Goal: Information Seeking & Learning: Learn about a topic

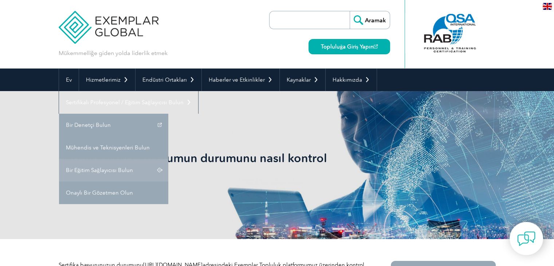
click at [133, 167] on font "Bir Eğitim Sağlayıcısı Bulun" at bounding box center [99, 170] width 67 height 7
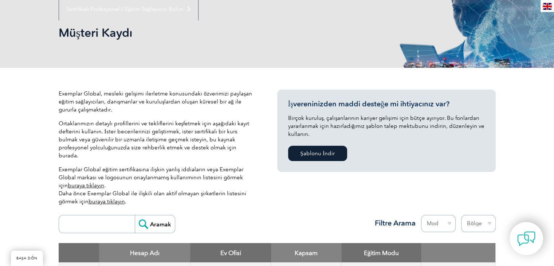
scroll to position [109, 0]
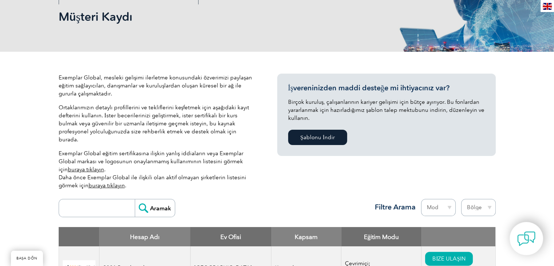
click at [108, 199] on input "search" at bounding box center [99, 207] width 72 height 17
click at [105, 199] on input "search" at bounding box center [99, 207] width 72 height 17
type input "ntss"
click at [160, 199] on input "Aramak" at bounding box center [155, 207] width 40 height 17
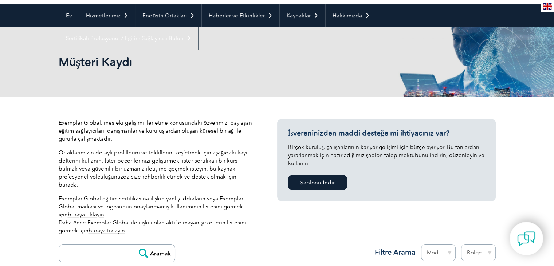
scroll to position [109, 0]
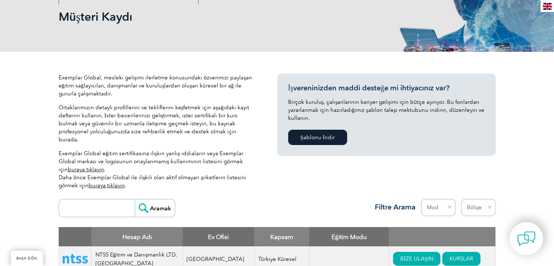
click at [106, 199] on input "search" at bounding box center [99, 207] width 72 height 17
type input "eğitim sepeti"
click at [159, 199] on input "Aramak" at bounding box center [155, 207] width 40 height 17
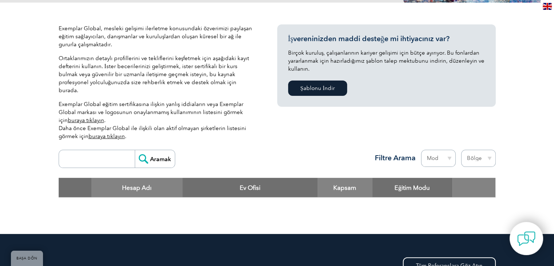
scroll to position [146, 0]
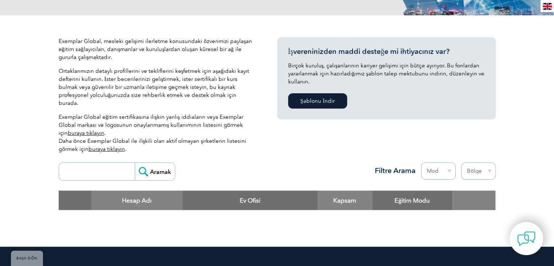
click at [74, 163] on input "search" at bounding box center [99, 171] width 72 height 17
type input "sigmacert"
click at [135, 163] on input "Aramak" at bounding box center [155, 171] width 40 height 17
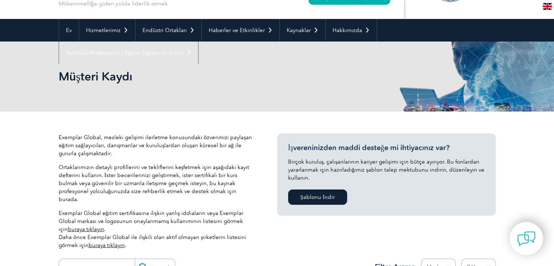
scroll to position [182, 0]
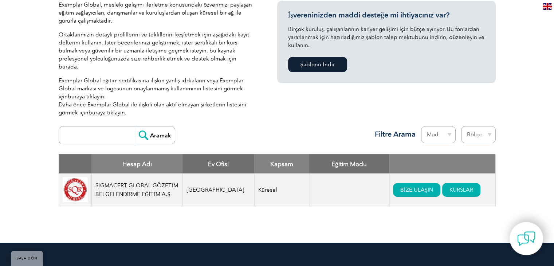
click at [91, 126] on input "search" at bounding box center [99, 134] width 72 height 17
type input "ntss"
click at [164, 126] on input "Aramak" at bounding box center [155, 134] width 40 height 17
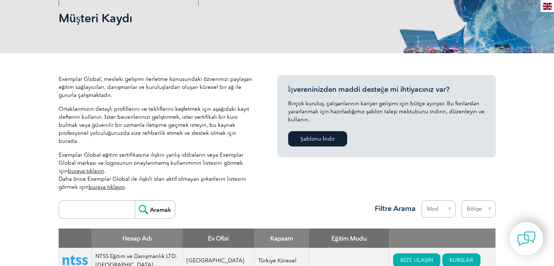
scroll to position [146, 0]
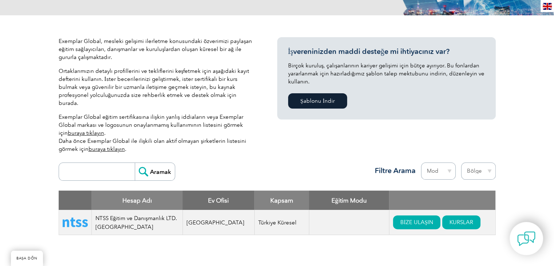
click at [80, 218] on img at bounding box center [75, 222] width 25 height 9
click at [258, 219] on font "Türkiye Küresel" at bounding box center [277, 222] width 38 height 7
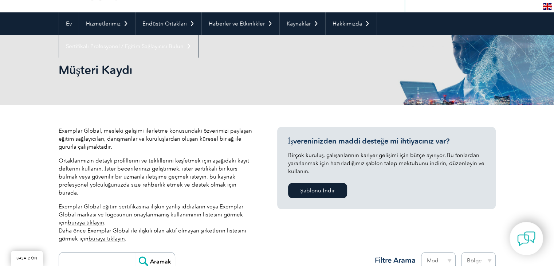
scroll to position [0, 0]
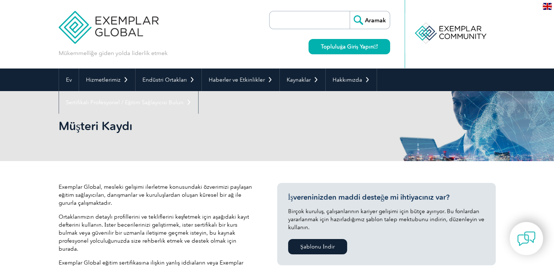
click at [122, 28] on img at bounding box center [109, 22] width 100 height 44
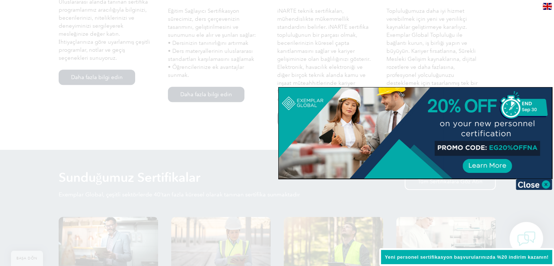
scroll to position [583, 0]
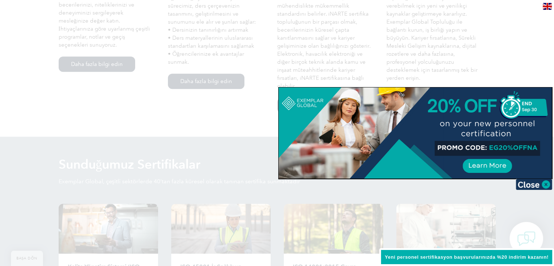
click at [517, 66] on div at bounding box center [277, 133] width 554 height 266
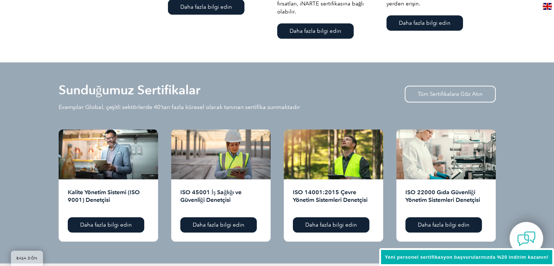
scroll to position [692, 0]
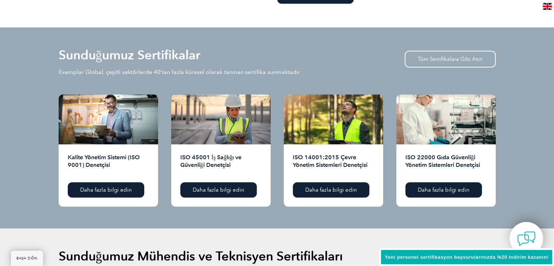
click at [221, 153] on h2 "ISO 45001 İş Sağlığı ve Güvenliği Denetçisi" at bounding box center [220, 164] width 81 height 23
click at [220, 182] on link "Daha fazla bilgi edin" at bounding box center [218, 189] width 77 height 15
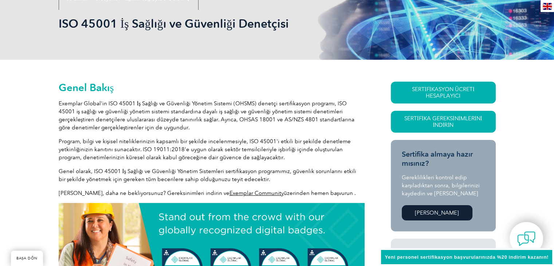
scroll to position [109, 0]
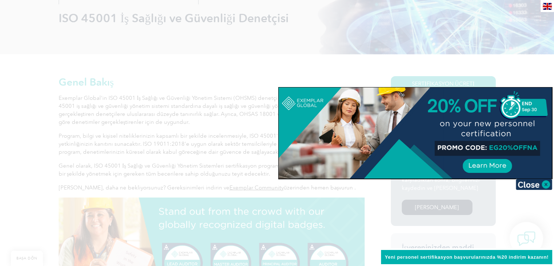
drag, startPoint x: 490, startPoint y: 149, endPoint x: 522, endPoint y: 148, distance: 31.7
click at [522, 148] on div at bounding box center [415, 132] width 273 height 91
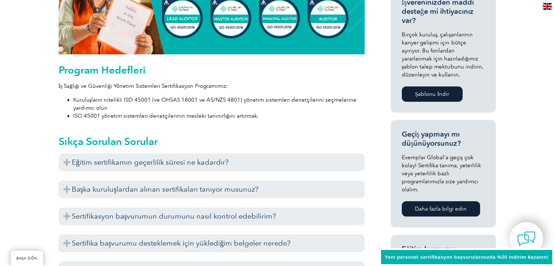
scroll to position [364, 0]
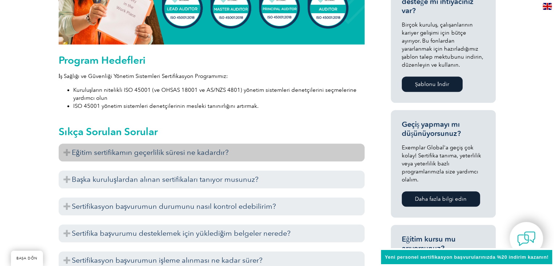
click at [191, 144] on h3 "Eğitim sertifikamın geçerlilik süresi ne kadardır?" at bounding box center [212, 153] width 306 height 18
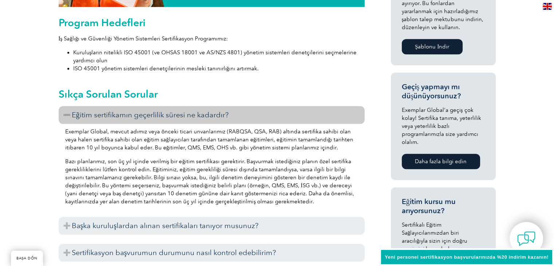
scroll to position [437, 0]
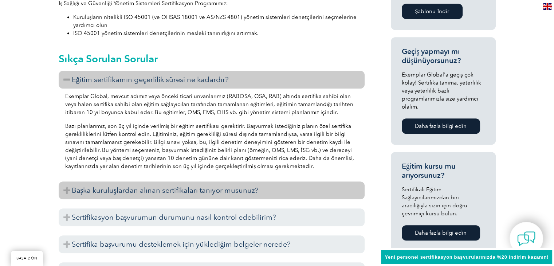
click at [173, 186] on font "Başka kuruluşlardan alınan sertifikaları tanıyor musunuz?" at bounding box center [165, 190] width 187 height 9
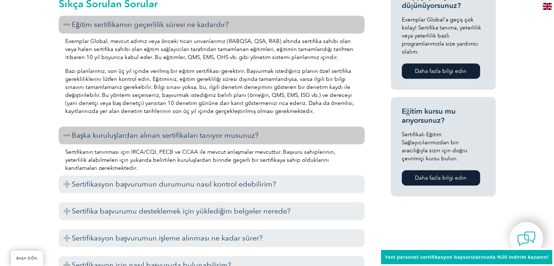
scroll to position [510, 0]
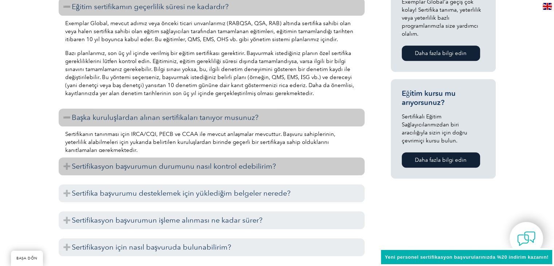
click at [153, 162] on font "Sertifikasyon başvurumun durumunu nasıl kontrol edebilirim?" at bounding box center [174, 166] width 205 height 9
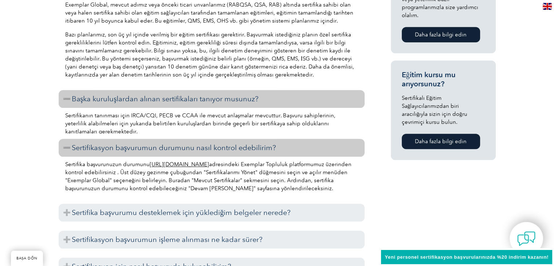
scroll to position [546, 0]
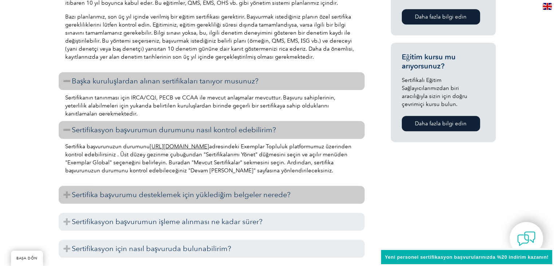
click at [159, 190] on font "Sertifika başvurumu desteklemek için yüklediğim belgeler nerede?" at bounding box center [181, 194] width 219 height 9
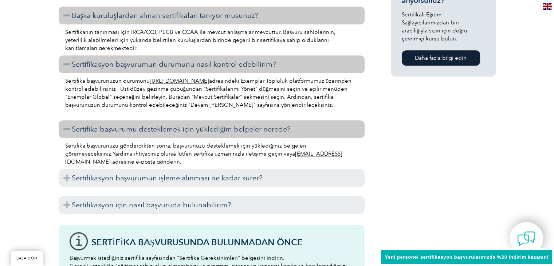
scroll to position [619, 0]
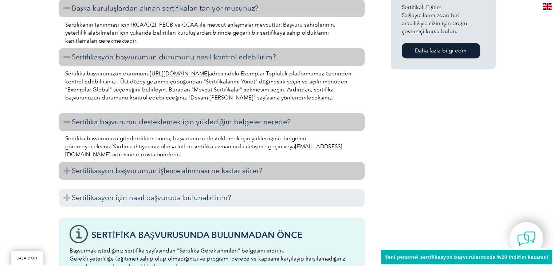
click at [166, 166] on font "Sertifikasyon başvurumun işleme alınması ne kadar sürer?" at bounding box center [167, 170] width 191 height 9
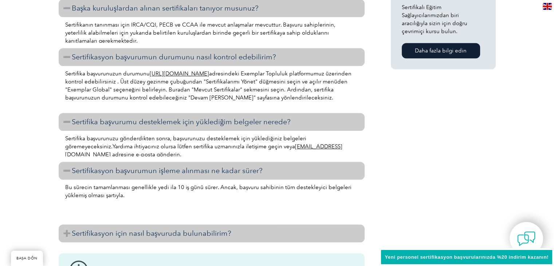
click at [169, 229] on font "Sertifikasyon için nasıl başvuruda bulunabilirim?" at bounding box center [152, 233] width 160 height 9
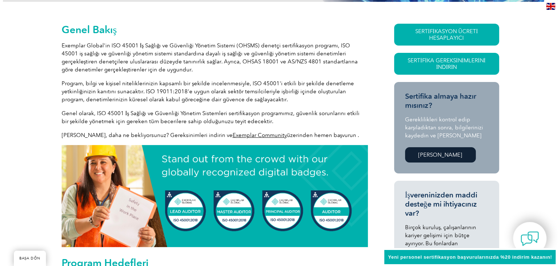
scroll to position [146, 0]
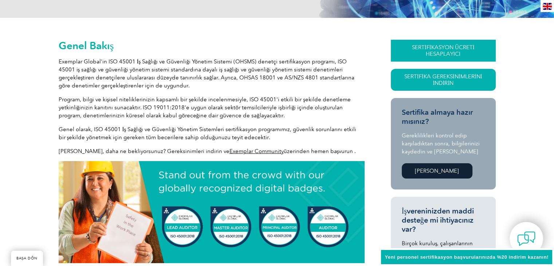
click at [441, 42] on link "SERTİFİKASYON ÜCRETİ HESAPLAYICI" at bounding box center [443, 51] width 105 height 22
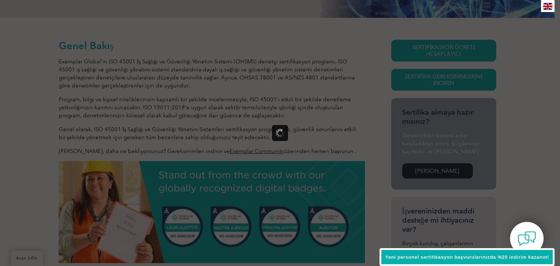
scroll to position [0, 0]
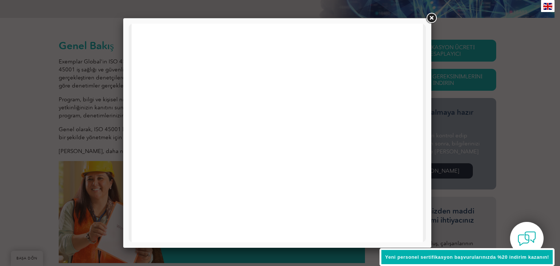
click at [498, 258] on font "Yeni personel sertifikasyon başvurularınızda %20 indirim kazanın!" at bounding box center [467, 256] width 164 height 5
click at [428, 16] on link at bounding box center [430, 18] width 13 height 13
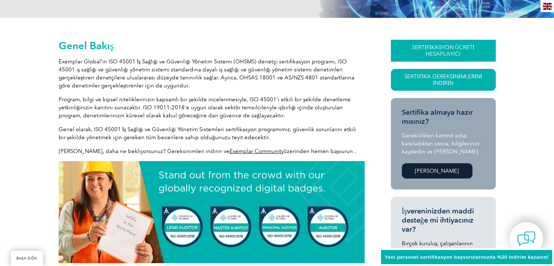
click at [430, 55] on font "SERTİFİKASYON ÜCRETİ HESAPLAYICI" at bounding box center [443, 50] width 63 height 13
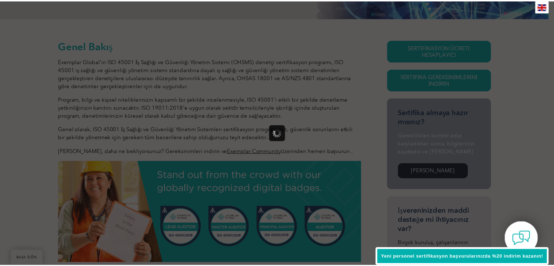
scroll to position [0, 0]
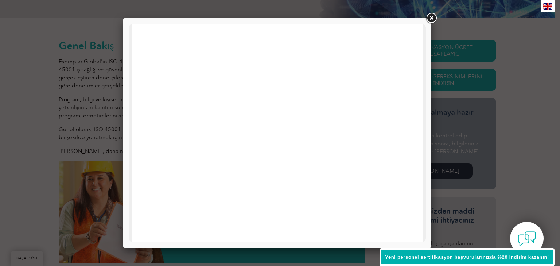
click at [426, 17] on link at bounding box center [430, 18] width 13 height 13
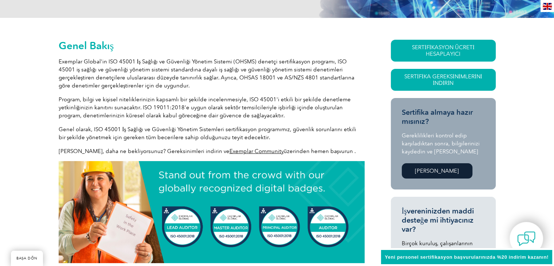
click at [432, 172] on font "Hemen Başvurun" at bounding box center [437, 171] width 44 height 7
click at [482, 256] on font "Yeni personel sertifikasyon başvurularınızda %20 indirim kazanın!" at bounding box center [467, 256] width 164 height 5
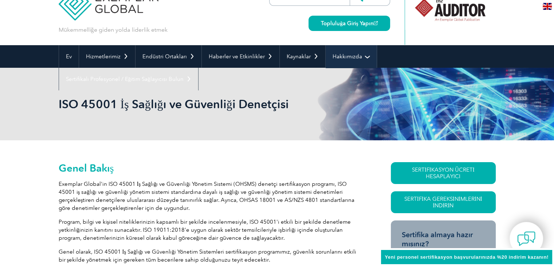
scroll to position [36, 0]
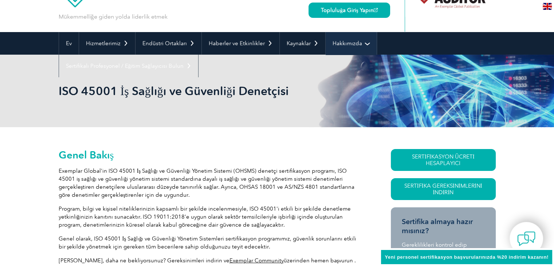
click at [328, 47] on link "Hakkımızda" at bounding box center [351, 43] width 51 height 23
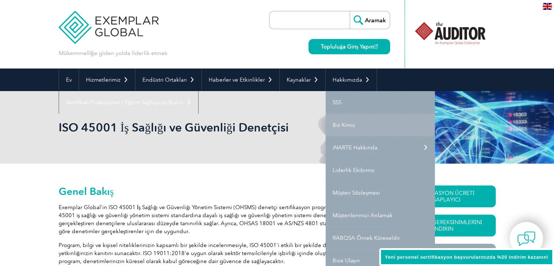
click at [344, 127] on div "ISO 45001 İş Sağlığı ve Güvenliği Denetçisi" at bounding box center [277, 127] width 437 height 73
click at [334, 126] on h1 "ISO 45001 İş Sağlığı ve Güvenliği Denetçisi" at bounding box center [199, 127] width 280 height 14
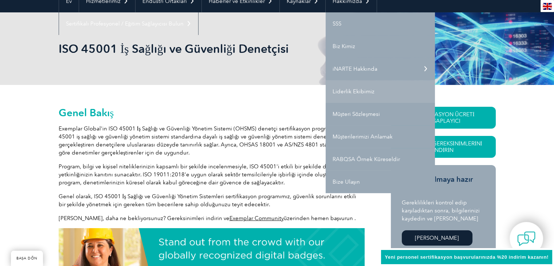
scroll to position [36, 0]
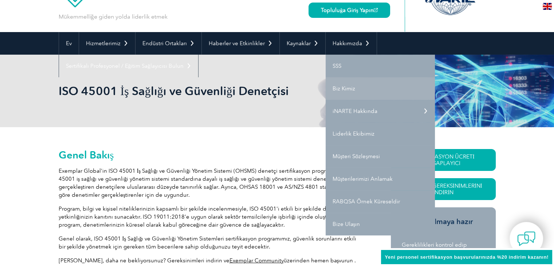
click at [330, 93] on link "Biz Kimiz" at bounding box center [380, 88] width 109 height 23
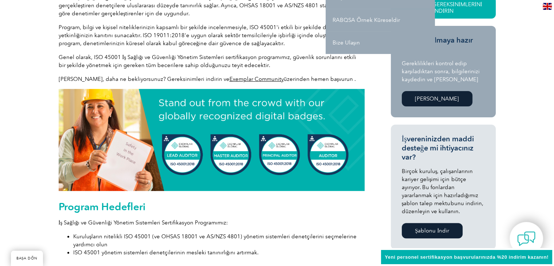
scroll to position [219, 0]
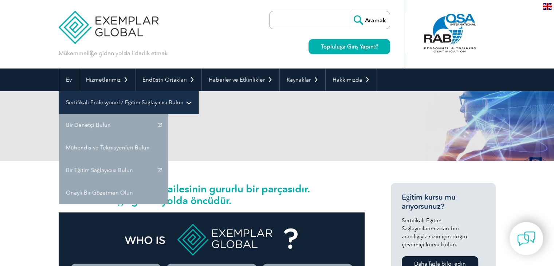
click at [198, 91] on link "Sertifikalı Profesyonel / Eğitim Sağlayıcısı Bulun" at bounding box center [128, 102] width 139 height 23
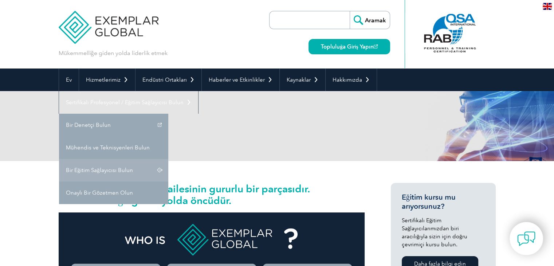
click at [168, 159] on link "Bir Eğitim Sağlayıcısı Bulun" at bounding box center [113, 170] width 109 height 23
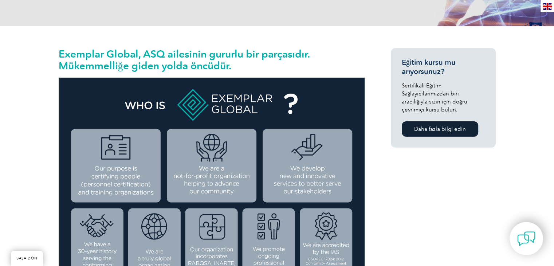
scroll to position [190, 0]
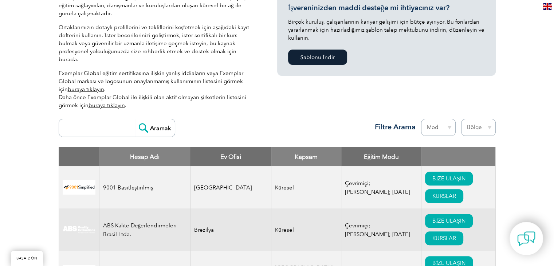
scroll to position [219, 0]
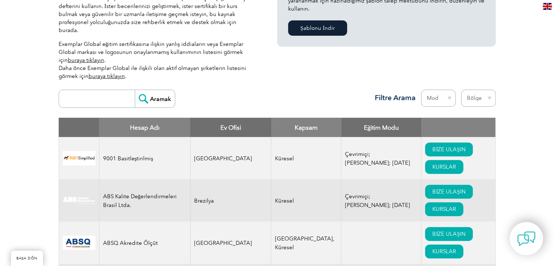
click at [100, 90] on input "search" at bounding box center [99, 98] width 72 height 17
click at [110, 90] on input "ntss" at bounding box center [99, 98] width 72 height 17
type input "ntss"
click at [154, 90] on input "Aramak" at bounding box center [155, 98] width 40 height 17
